Goal: Transaction & Acquisition: Purchase product/service

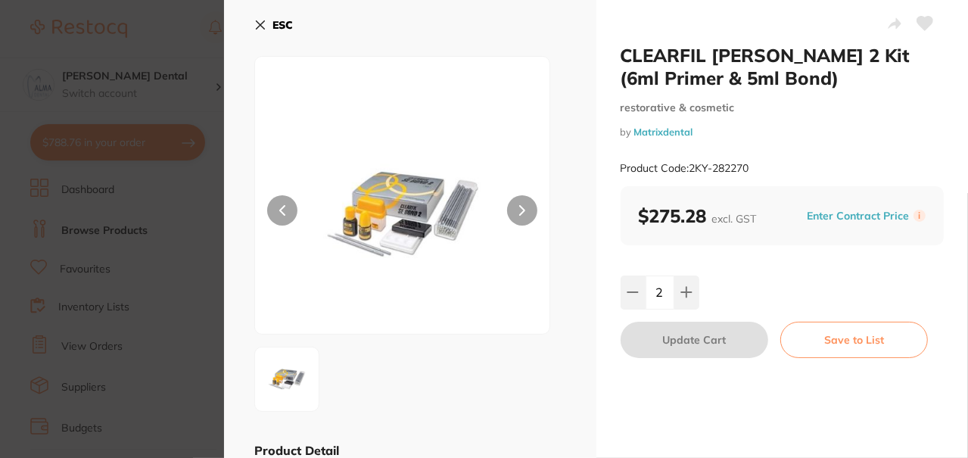
click at [260, 24] on icon at bounding box center [261, 25] width 8 height 8
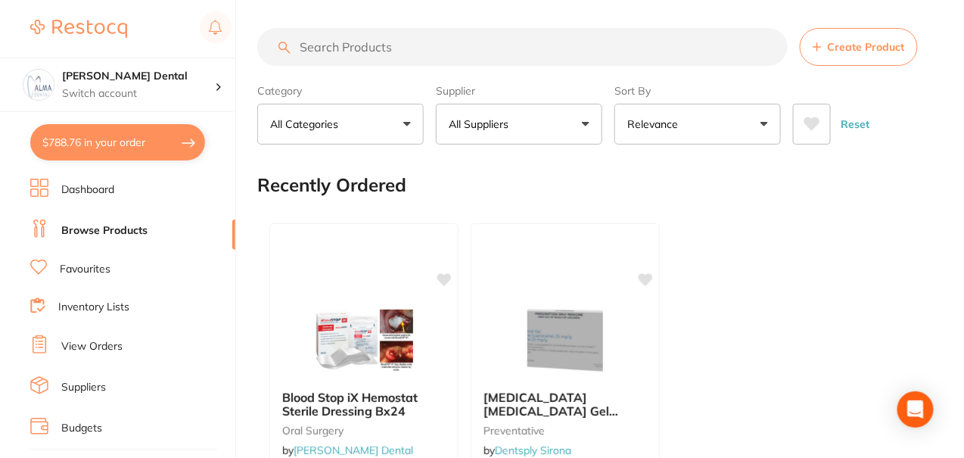
click at [377, 45] on input "search" at bounding box center [522, 47] width 530 height 38
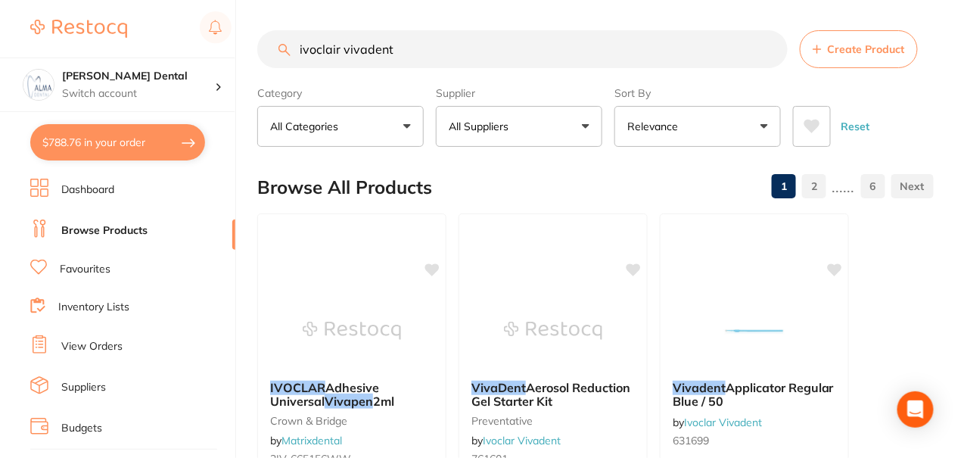
drag, startPoint x: 416, startPoint y: 47, endPoint x: 343, endPoint y: 51, distance: 73.5
click at [343, 51] on input "ivoclair vivadent" at bounding box center [522, 49] width 530 height 38
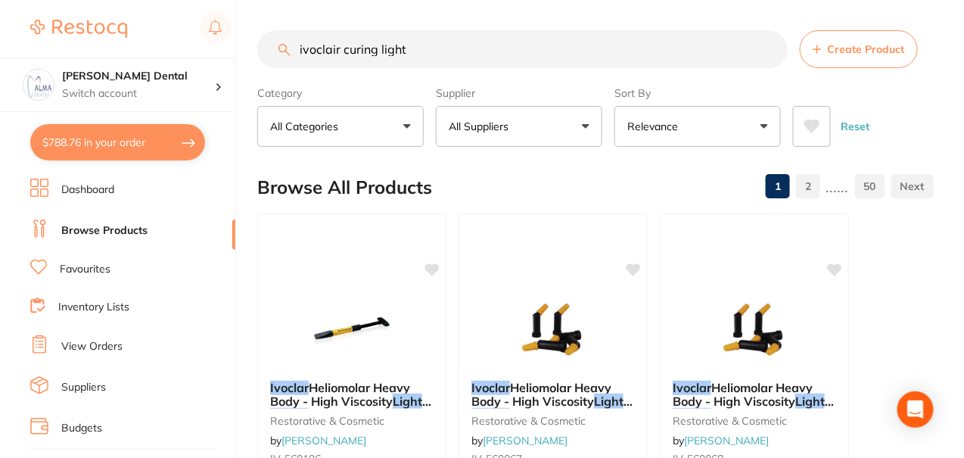
click at [560, 49] on input "ivoclair curing light" at bounding box center [522, 49] width 530 height 38
click at [583, 132] on button "All Suppliers" at bounding box center [519, 126] width 166 height 41
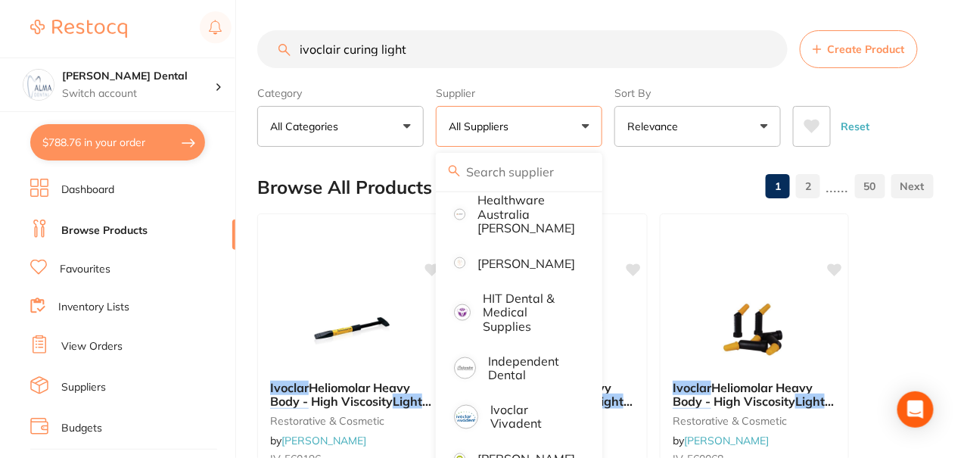
scroll to position [681, 0]
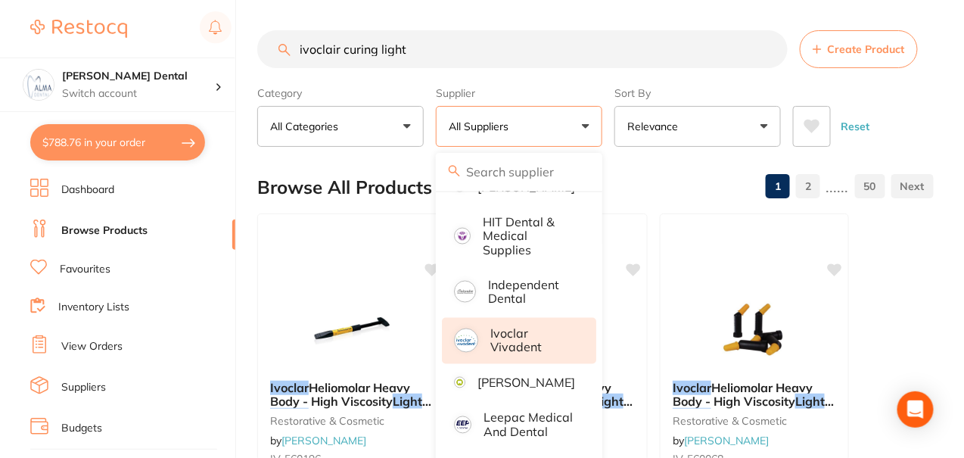
click at [524, 350] on p "Ivoclar Vivadent" at bounding box center [532, 341] width 85 height 28
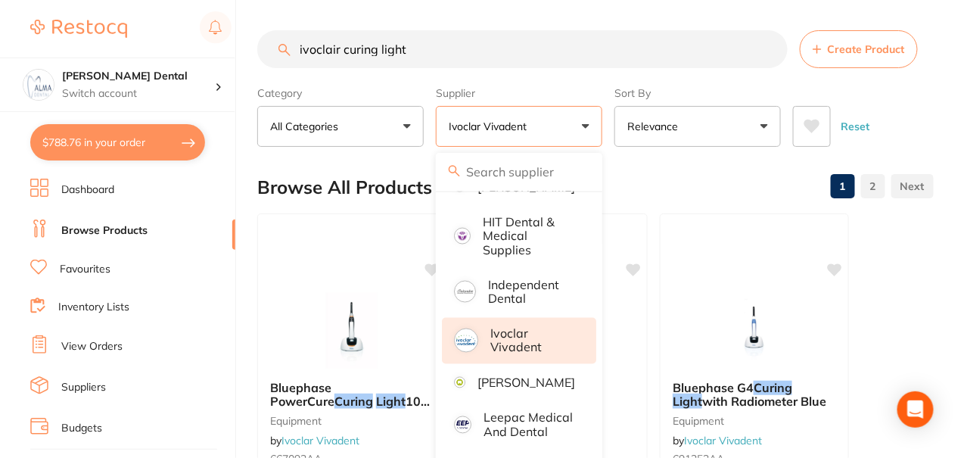
click at [679, 194] on div "Browse All Products 1 2" at bounding box center [595, 187] width 677 height 51
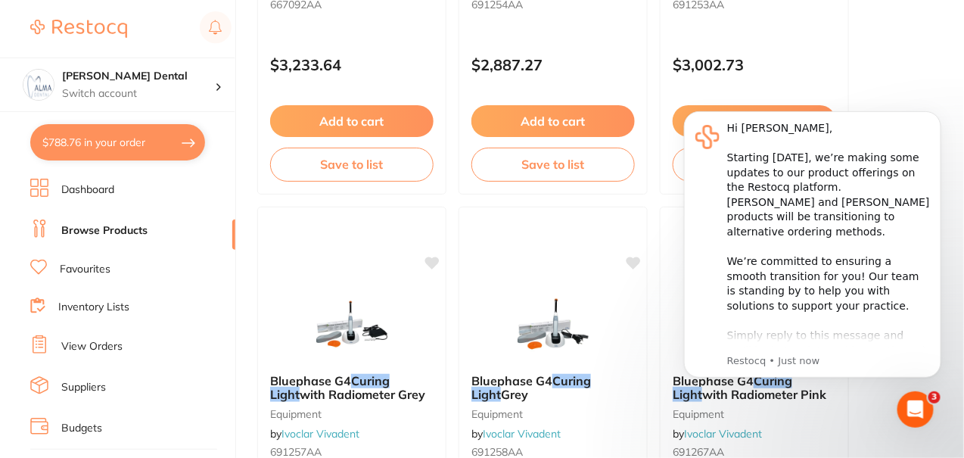
scroll to position [529, 0]
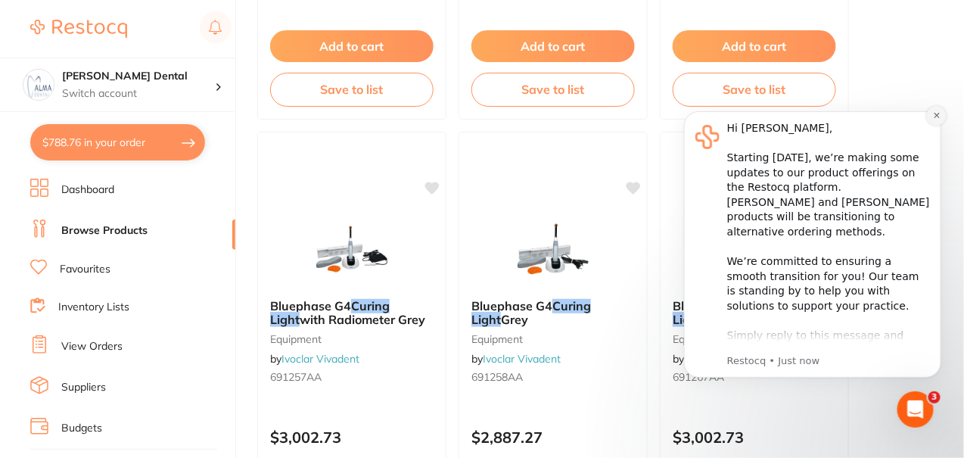
click at [935, 115] on icon "Dismiss notification" at bounding box center [936, 114] width 8 height 8
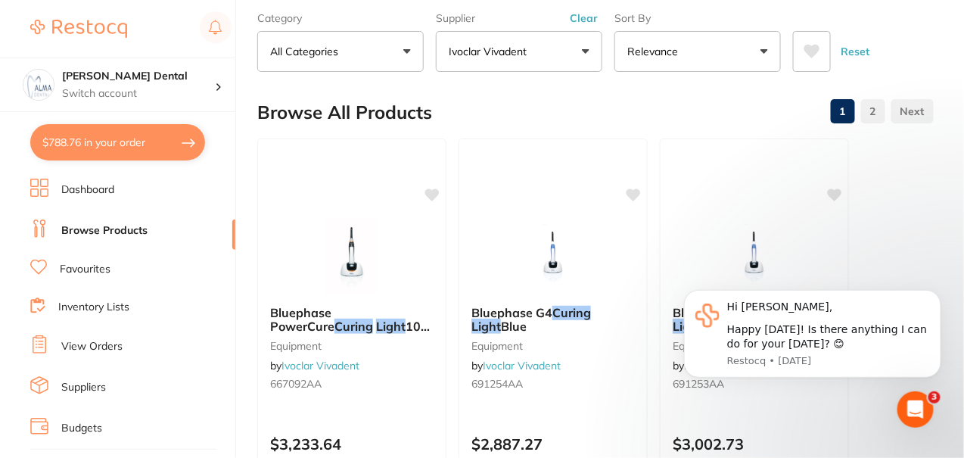
scroll to position [0, 0]
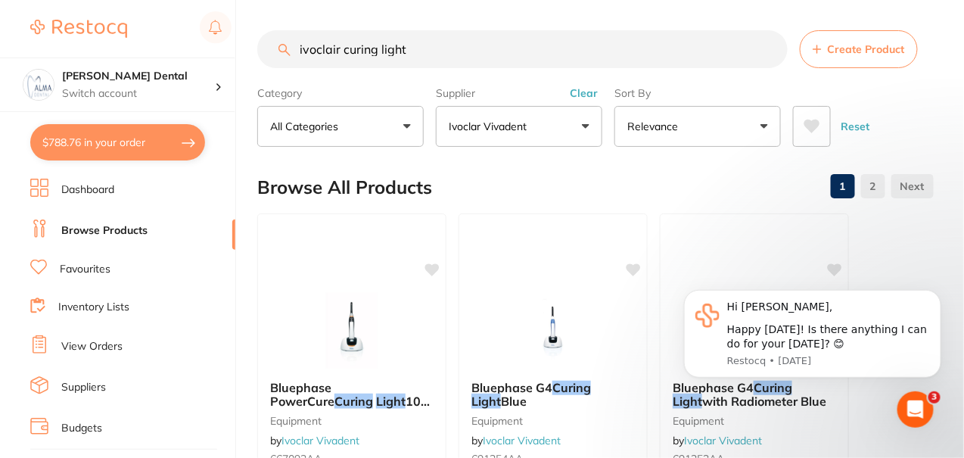
drag, startPoint x: 428, startPoint y: 60, endPoint x: 285, endPoint y: 61, distance: 143.8
click at [285, 61] on input "ivoclair curing light" at bounding box center [522, 49] width 530 height 38
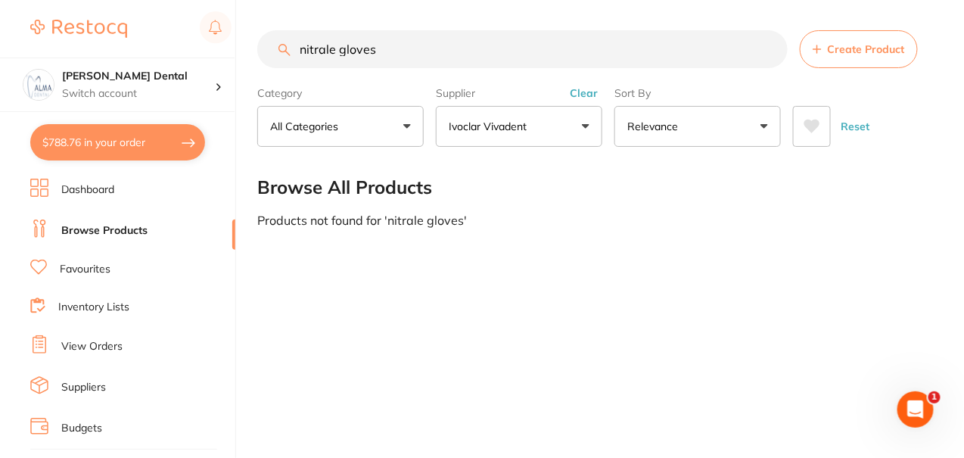
click at [324, 51] on input "nitrale gloves" at bounding box center [522, 49] width 530 height 38
drag, startPoint x: 333, startPoint y: 48, endPoint x: 258, endPoint y: 53, distance: 75.1
click at [258, 53] on input "nitrile gloves" at bounding box center [522, 49] width 530 height 38
click at [481, 44] on input "gloves" at bounding box center [522, 49] width 530 height 38
click at [583, 124] on button "Ivoclar Vivadent" at bounding box center [519, 126] width 166 height 41
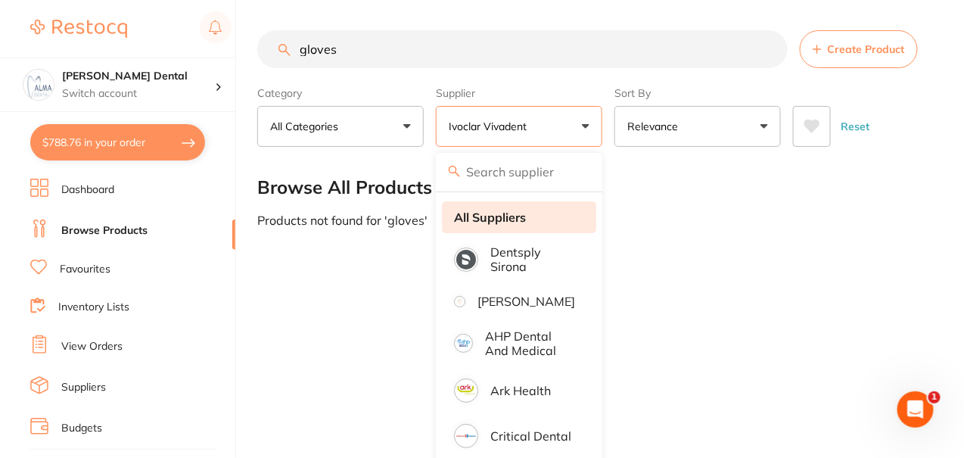
click at [518, 219] on strong "All Suppliers" at bounding box center [490, 217] width 72 height 14
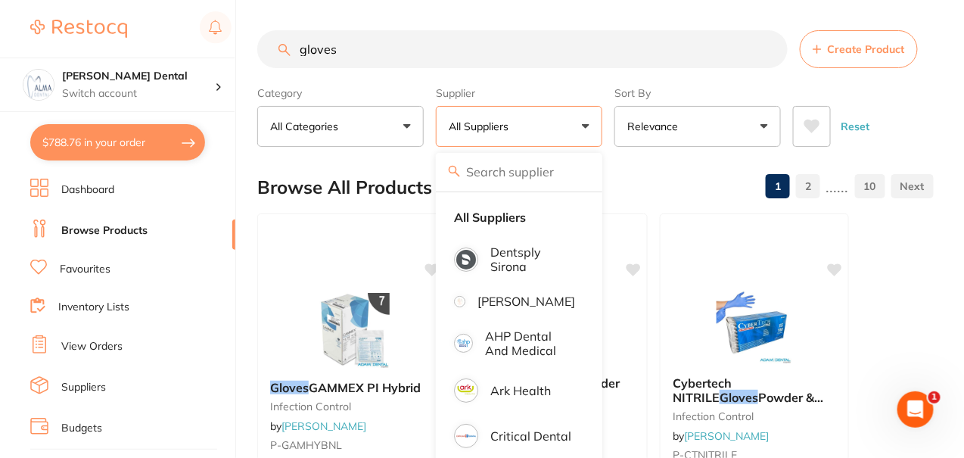
click at [300, 49] on input "gloves" at bounding box center [522, 49] width 530 height 38
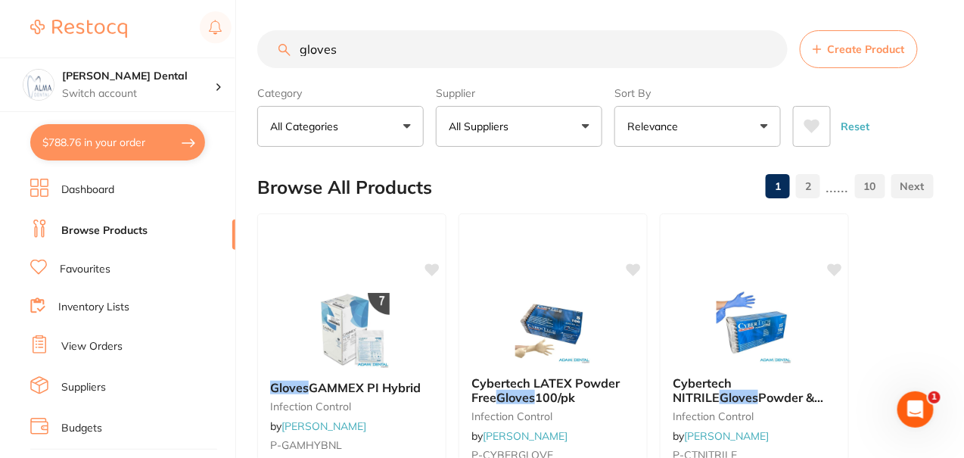
drag, startPoint x: 350, startPoint y: 52, endPoint x: 280, endPoint y: 45, distance: 70.0
click at [280, 45] on div "gloves Create Product" at bounding box center [595, 49] width 677 height 38
type input "ultrasonic cleaner"
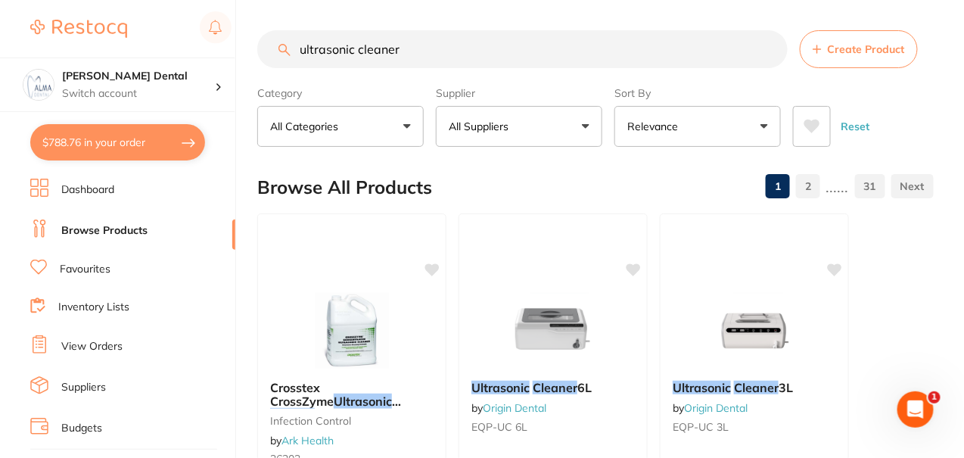
click at [69, 138] on button "$788.76 in your order" at bounding box center [117, 142] width 175 height 36
checkbox input "true"
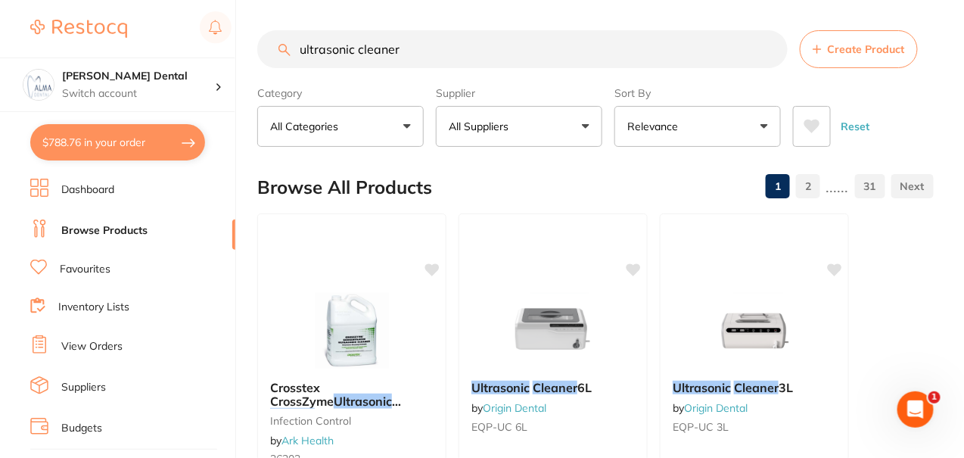
checkbox input "true"
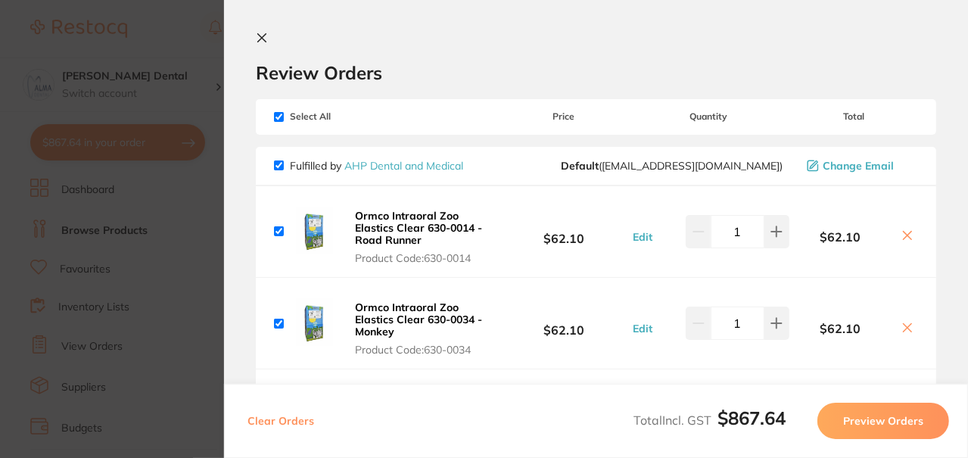
click at [256, 34] on icon at bounding box center [262, 38] width 12 height 12
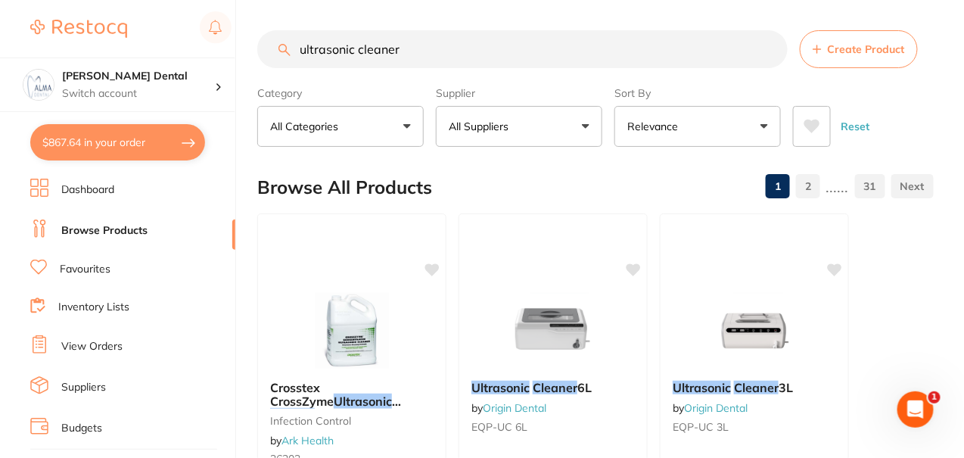
drag, startPoint x: 403, startPoint y: 45, endPoint x: 258, endPoint y: 45, distance: 145.3
click at [258, 45] on input "ultrasonic cleaner" at bounding box center [522, 49] width 530 height 38
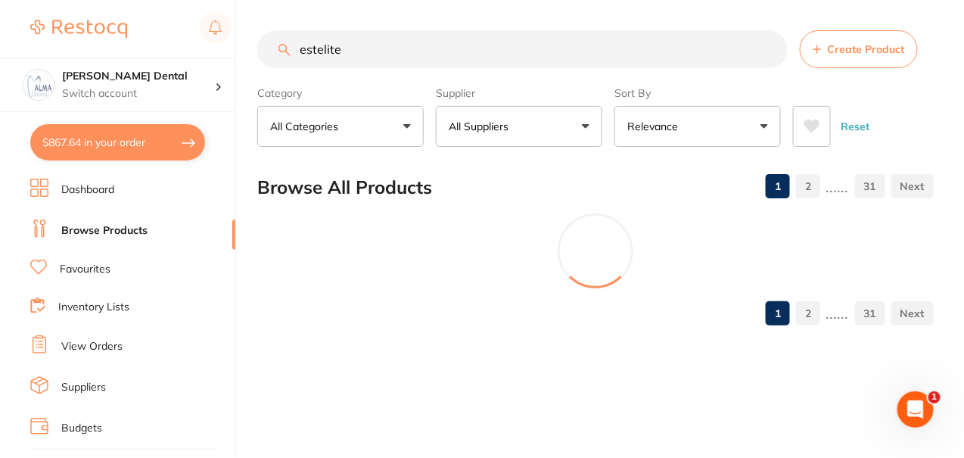
type input "estelite"
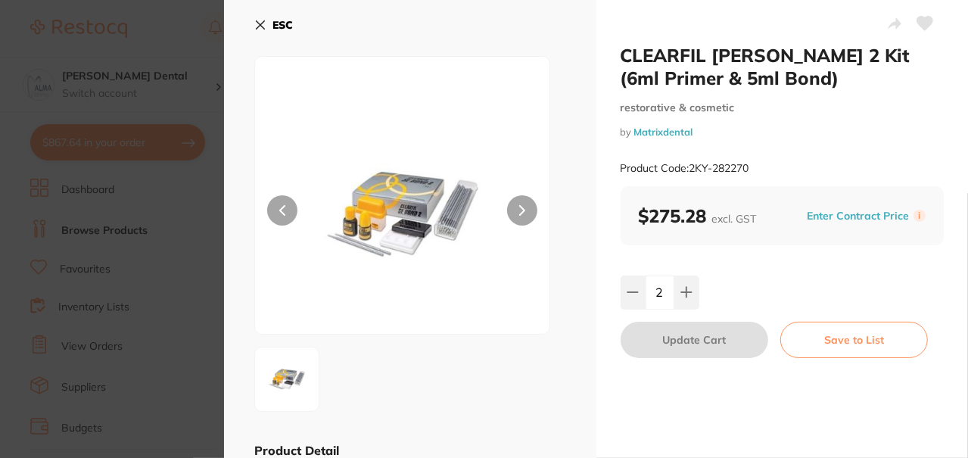
click at [261, 25] on icon at bounding box center [260, 25] width 12 height 12
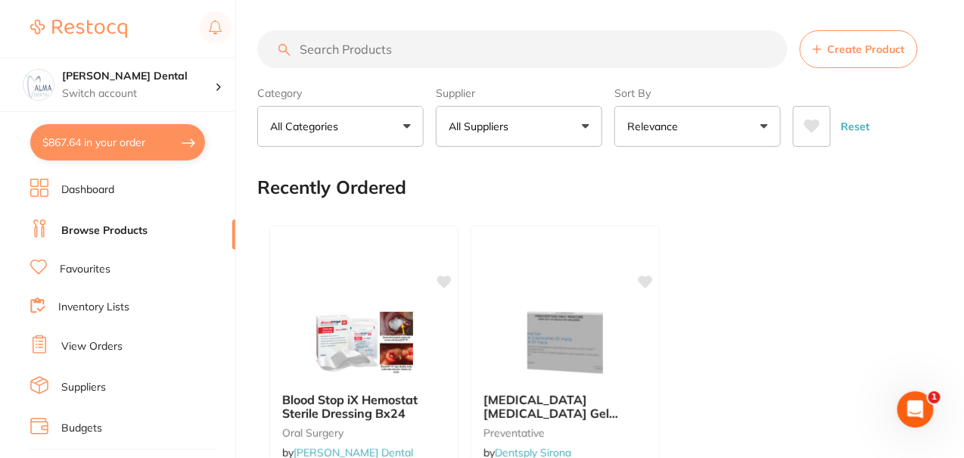
click at [365, 59] on input "search" at bounding box center [522, 49] width 530 height 38
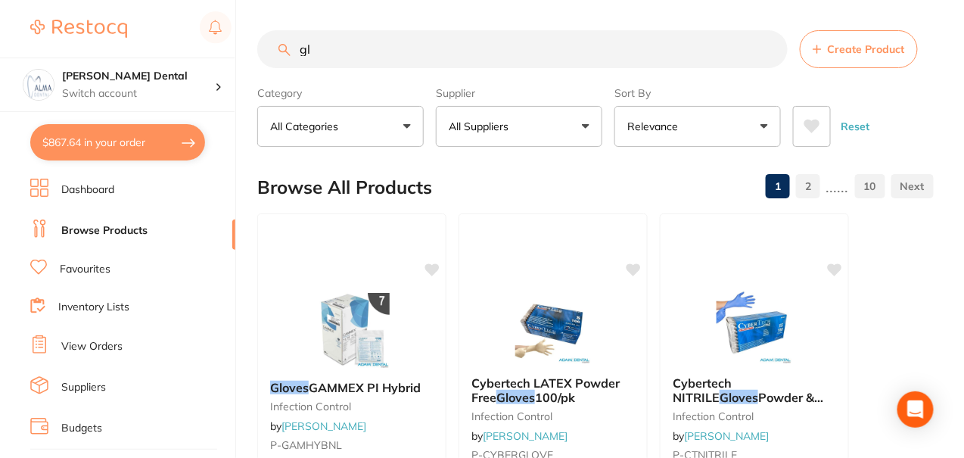
type input "g"
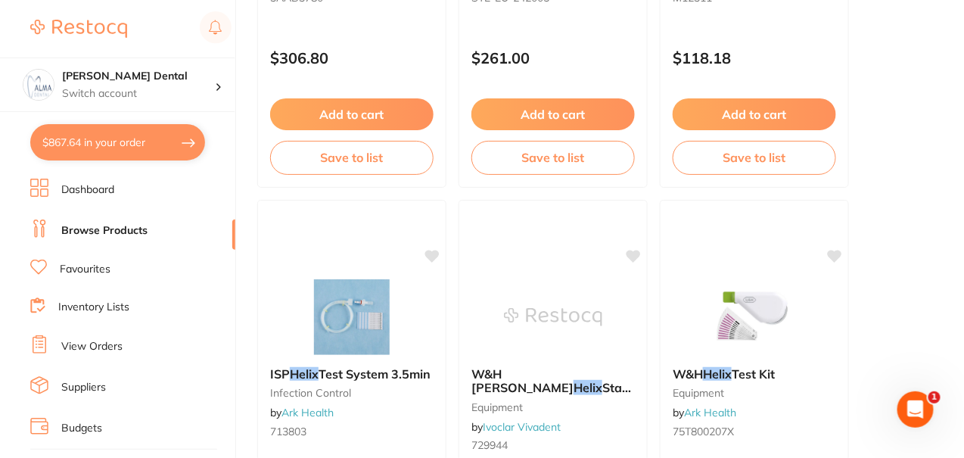
scroll to position [983, 0]
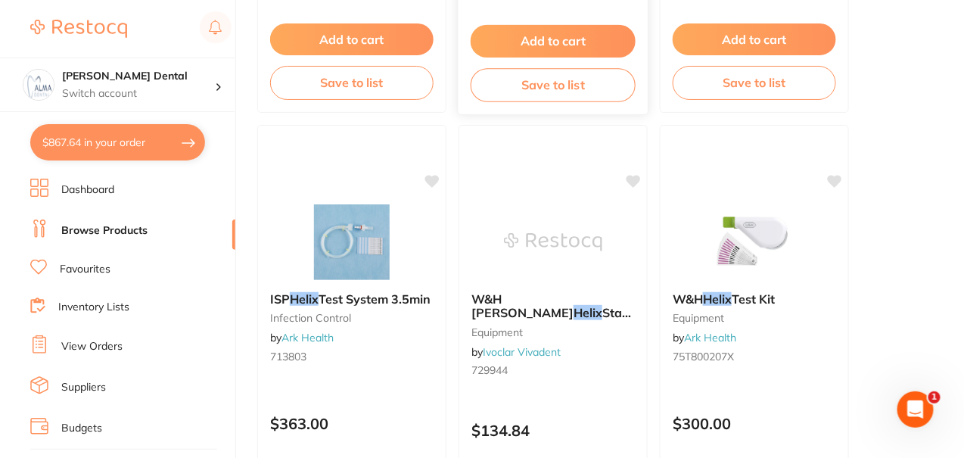
type input "helix"
